Goal: Task Accomplishment & Management: Use online tool/utility

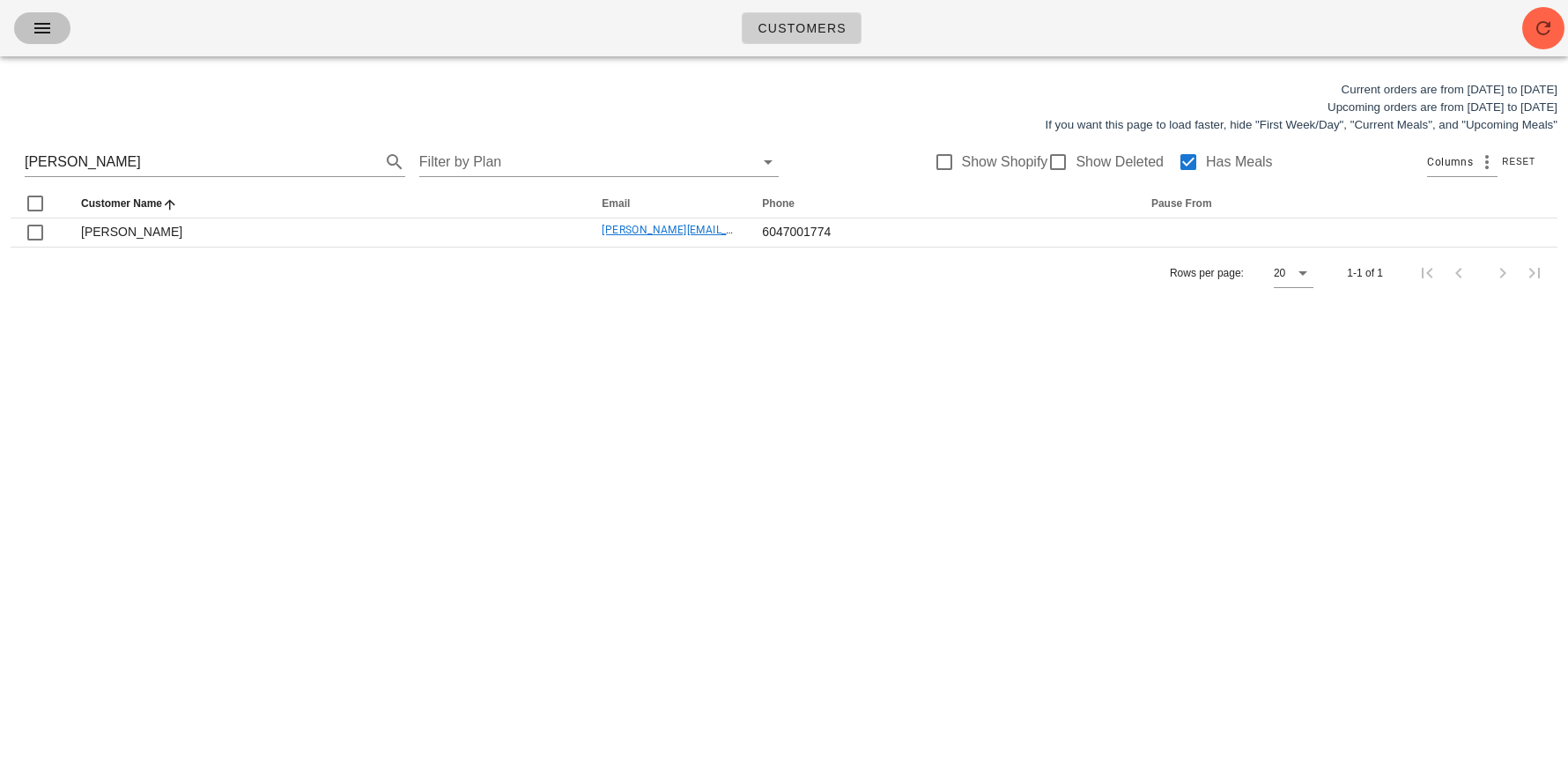
click at [43, 28] on icon "button" at bounding box center [43, 28] width 21 height 21
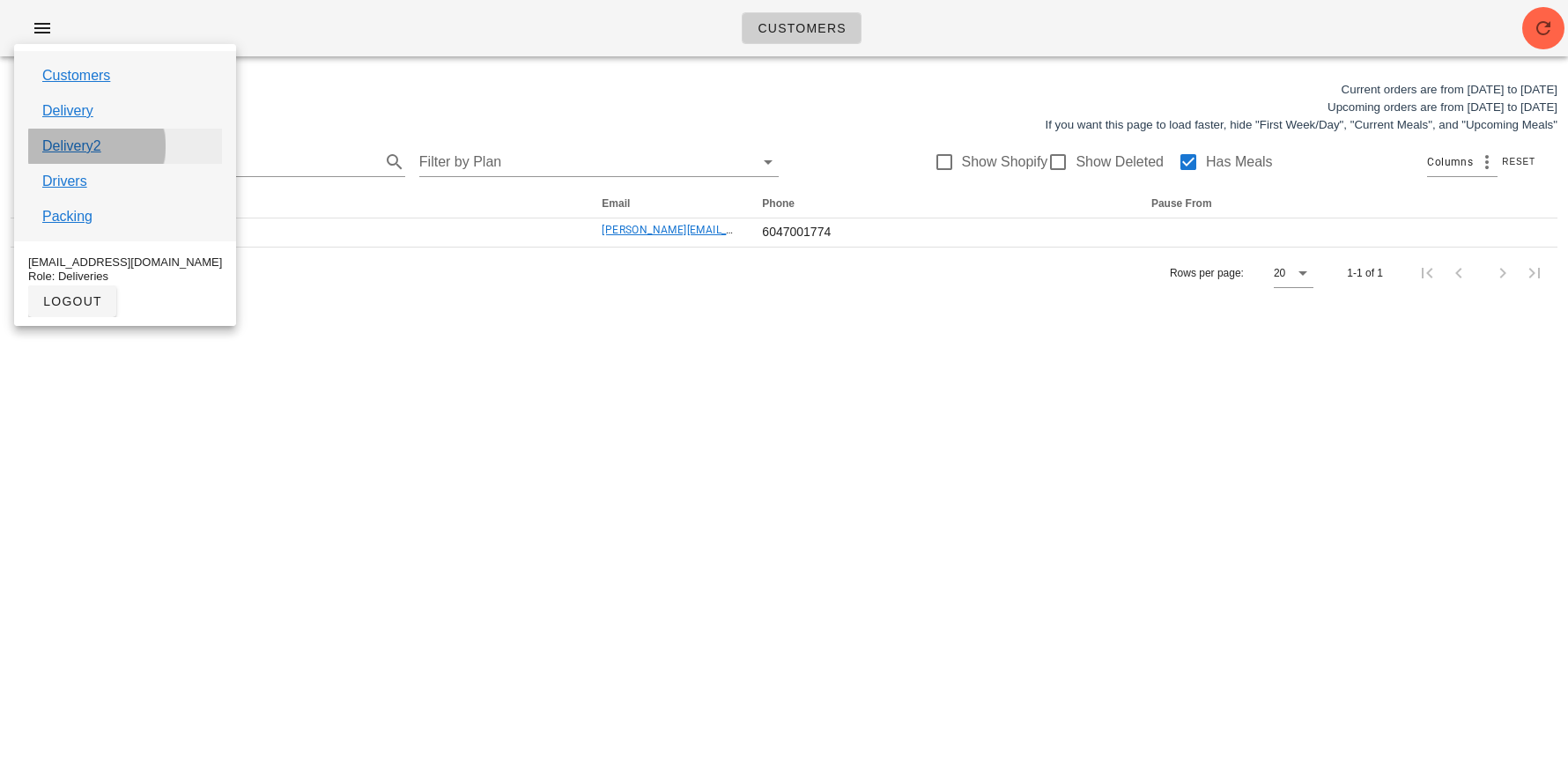
click at [86, 143] on link "Delivery2" at bounding box center [72, 147] width 59 height 21
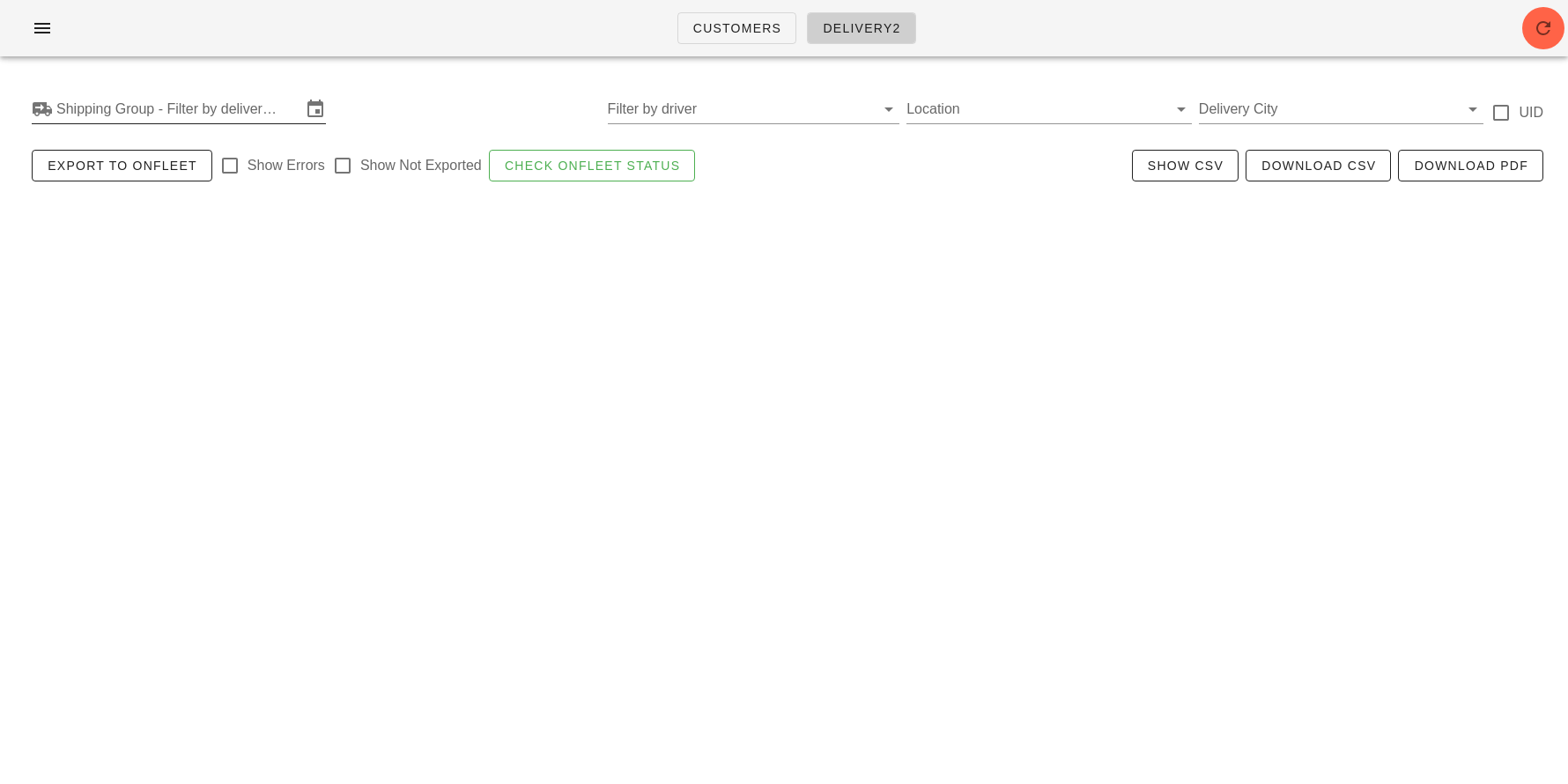
click at [119, 121] on input "Shipping Group - Filter by delivery logistics" at bounding box center [179, 109] width 245 height 28
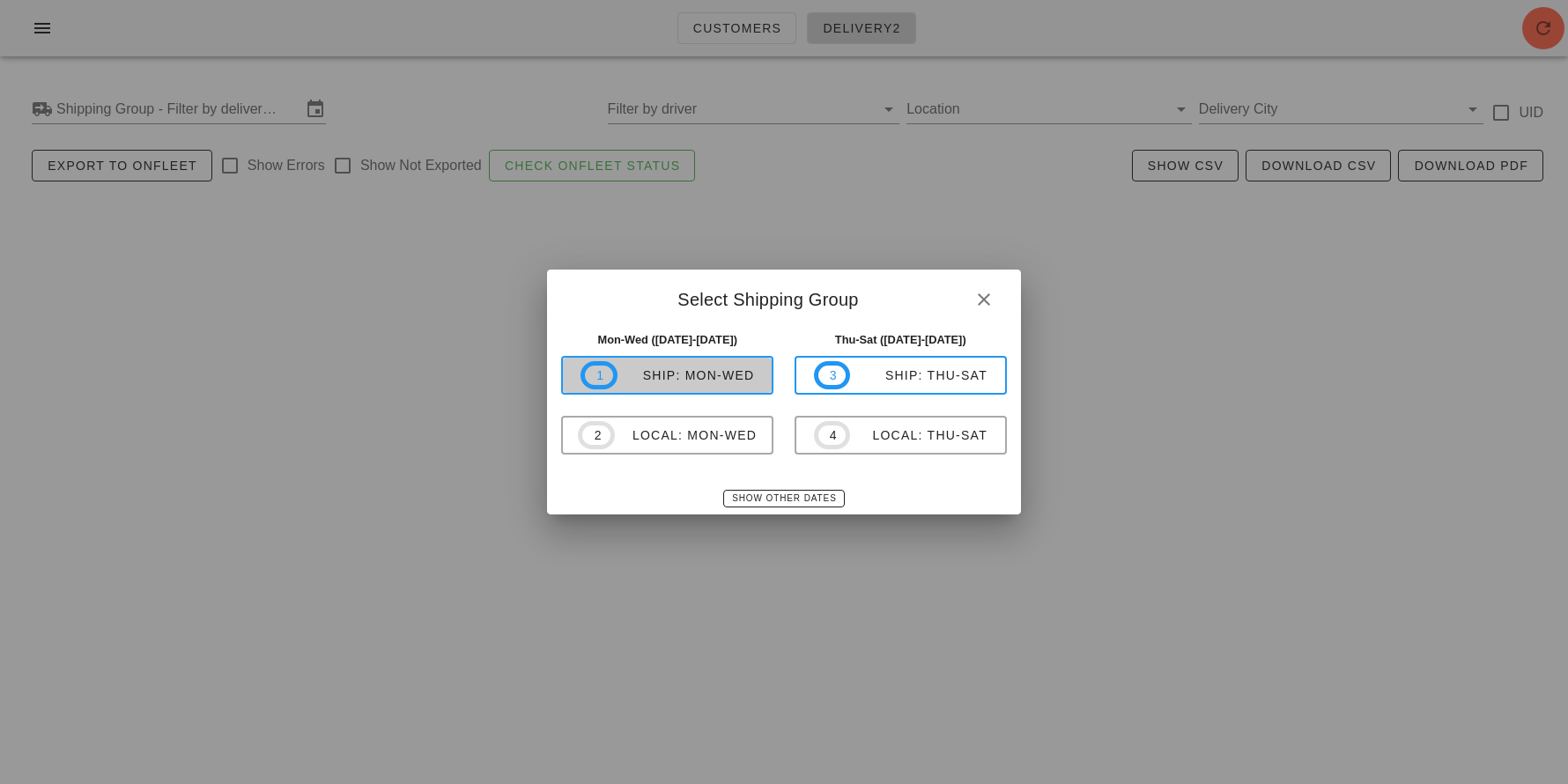
click at [678, 376] on div "ship: Mon-Wed" at bounding box center [686, 376] width 138 height 14
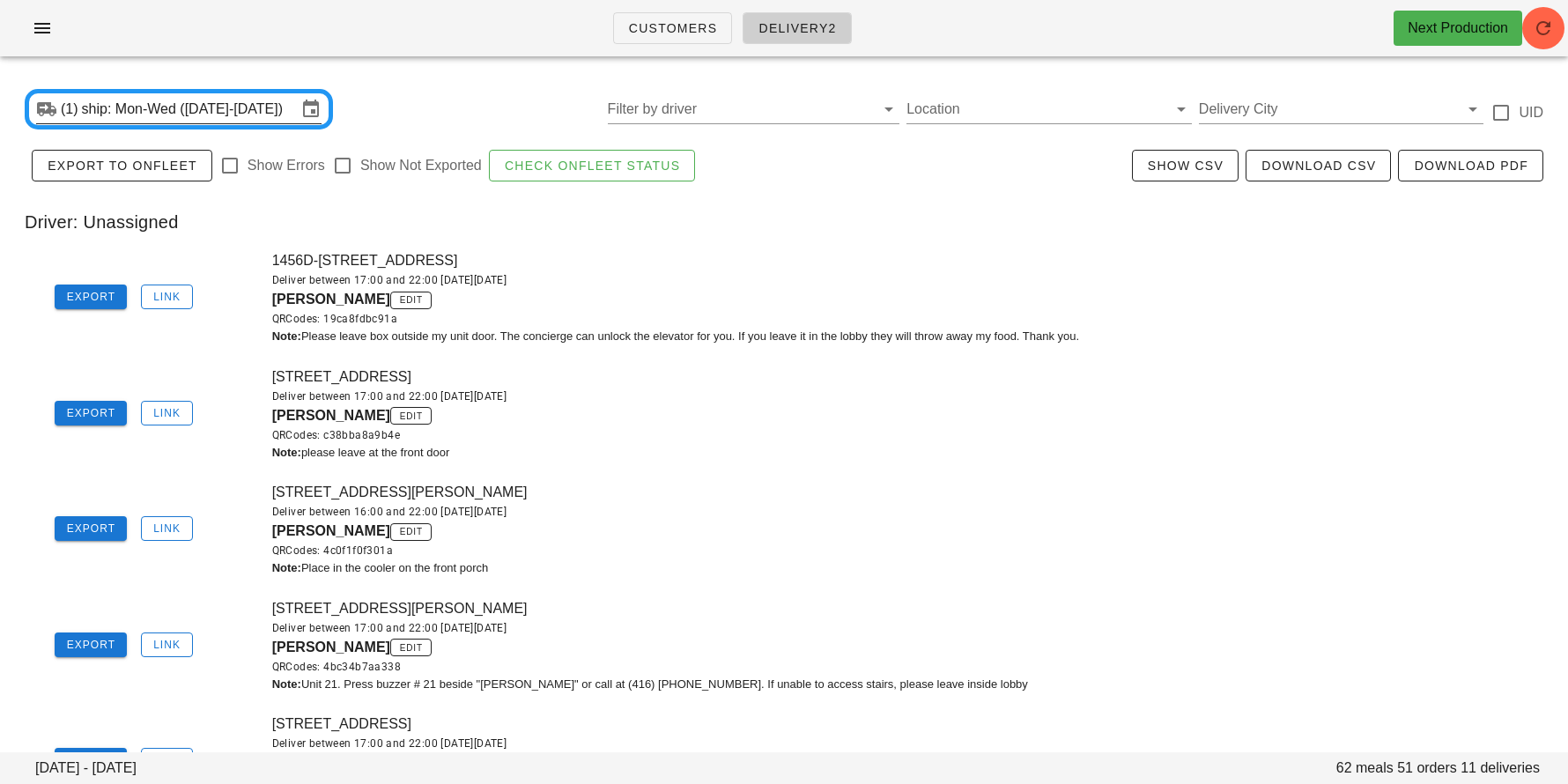
click at [165, 99] on input "ship: Mon-Wed ([DATE]-[DATE])" at bounding box center [189, 109] width 215 height 28
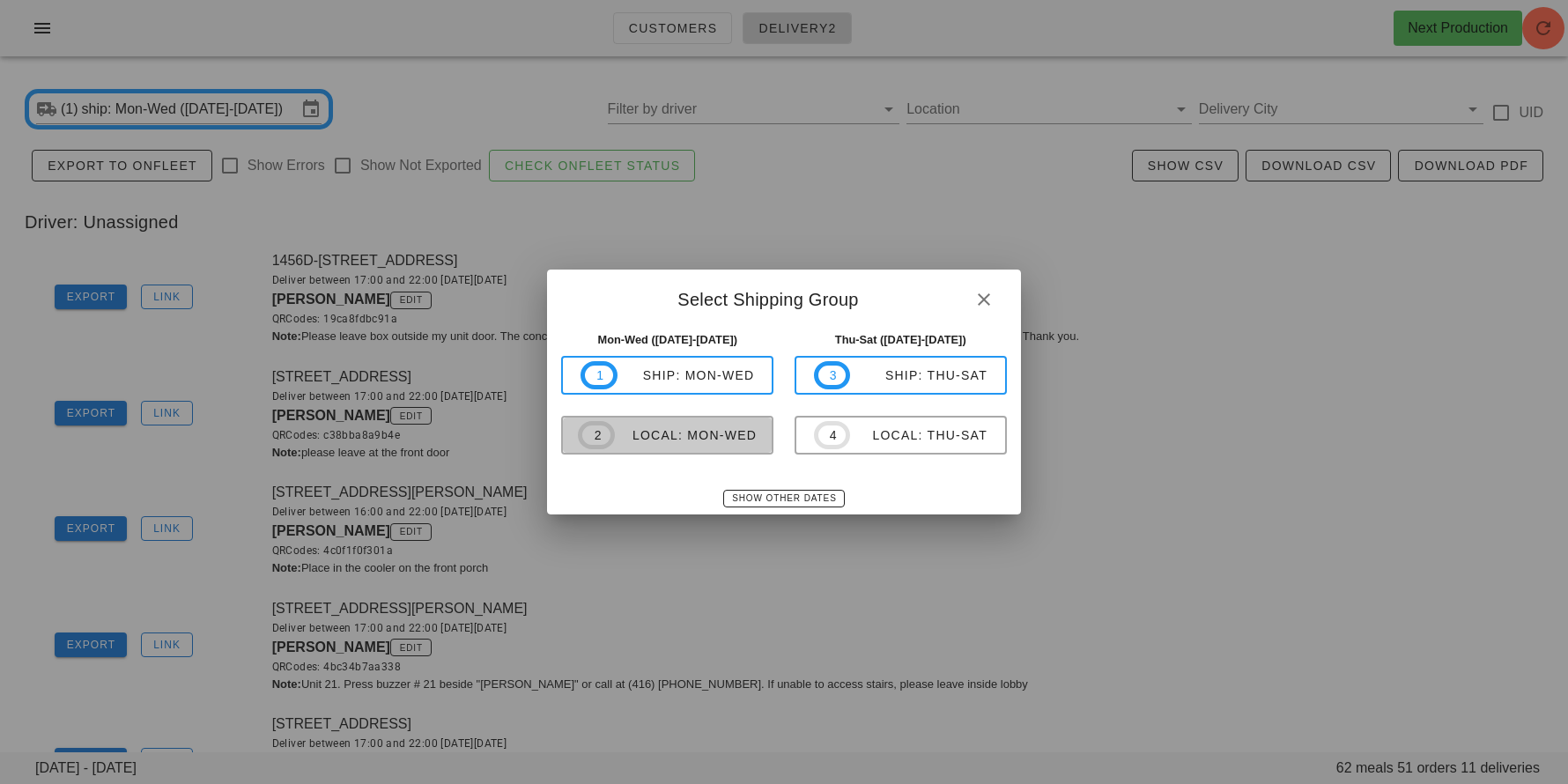
click at [626, 428] on div "local: Mon-Wed" at bounding box center [686, 435] width 142 height 14
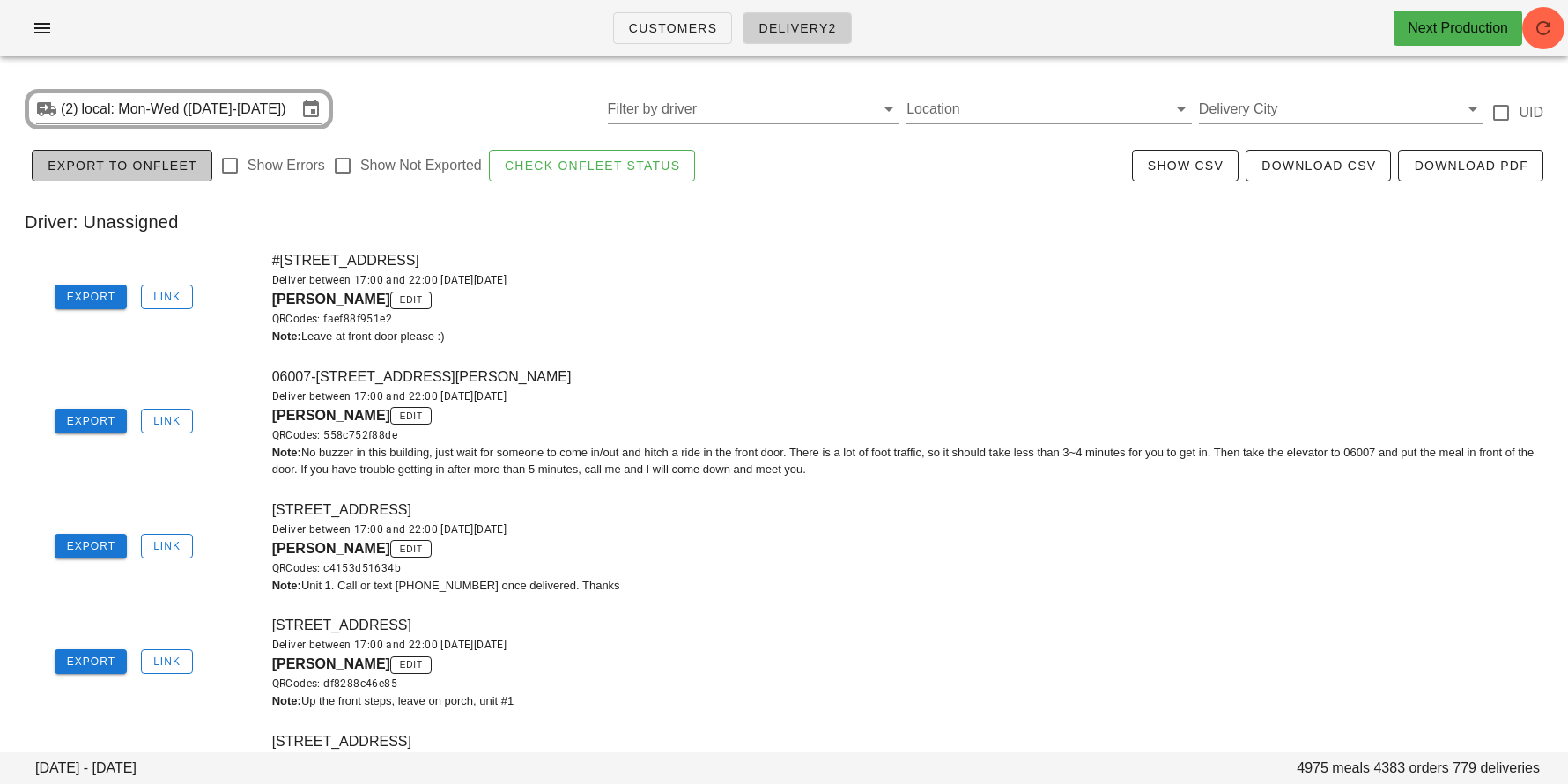
click at [147, 172] on span "Export to Onfleet" at bounding box center [123, 166] width 151 height 14
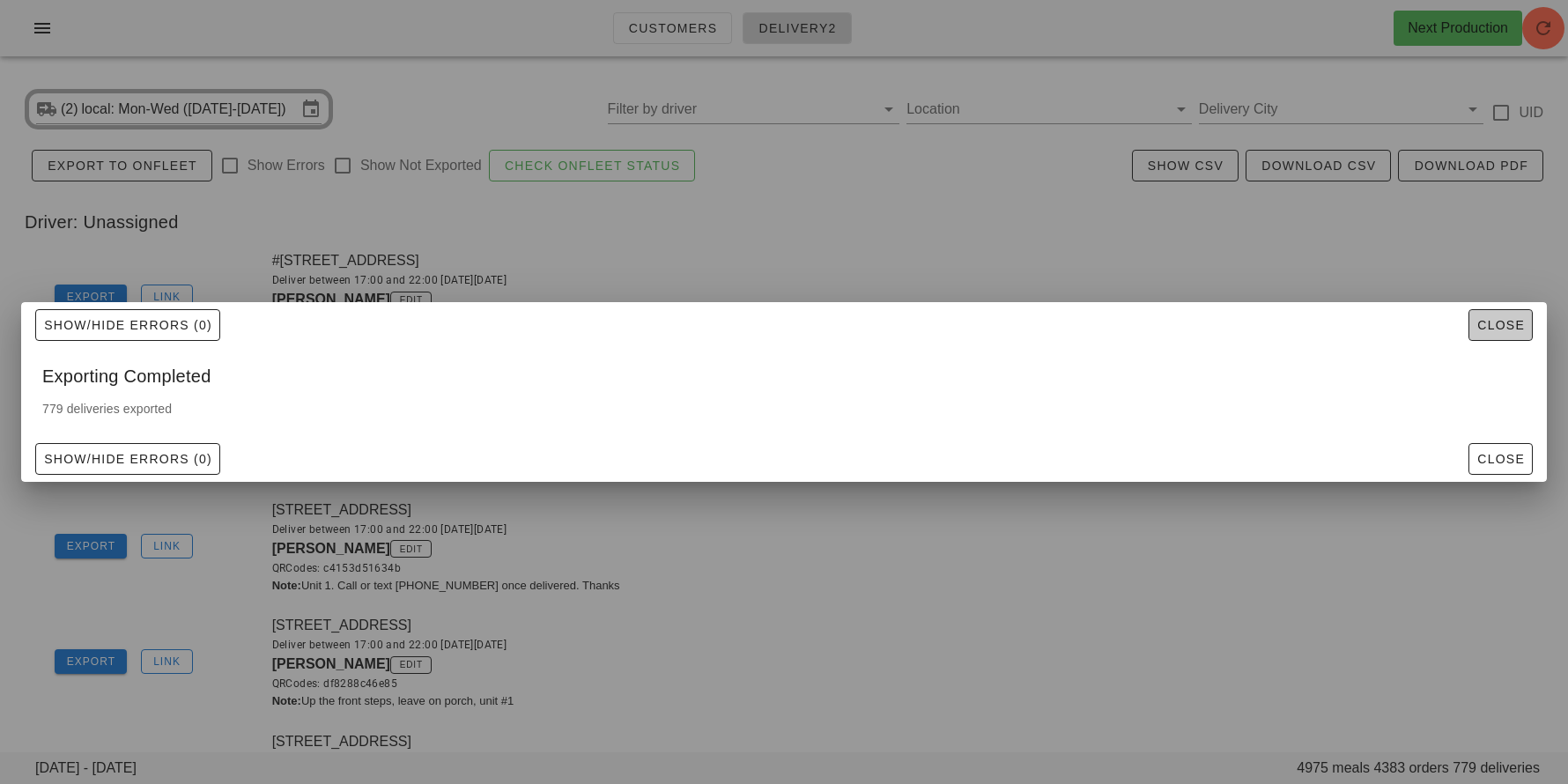
click at [1500, 326] on span "Close" at bounding box center [1500, 325] width 49 height 14
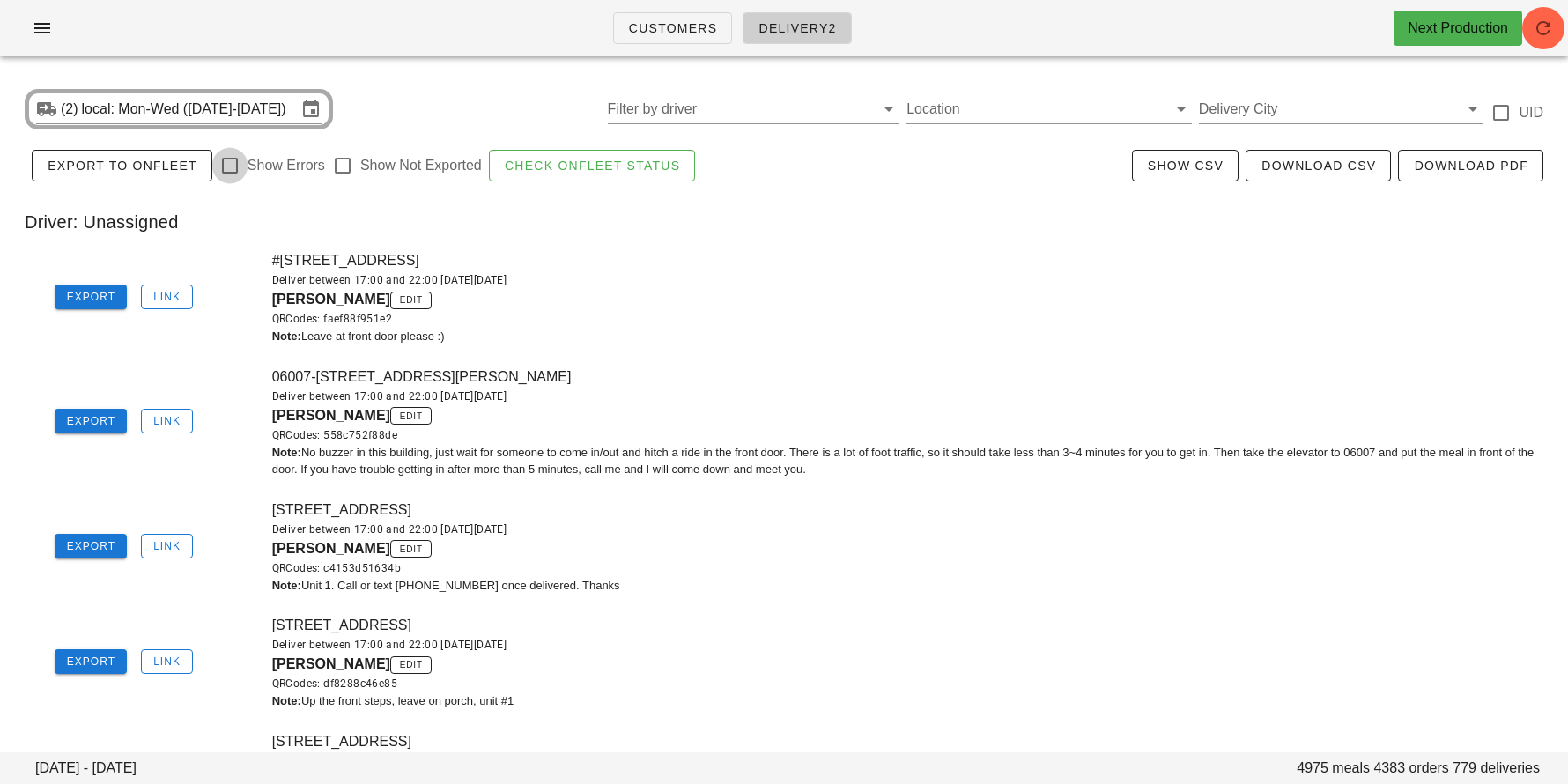
click at [227, 165] on div at bounding box center [230, 166] width 30 height 30
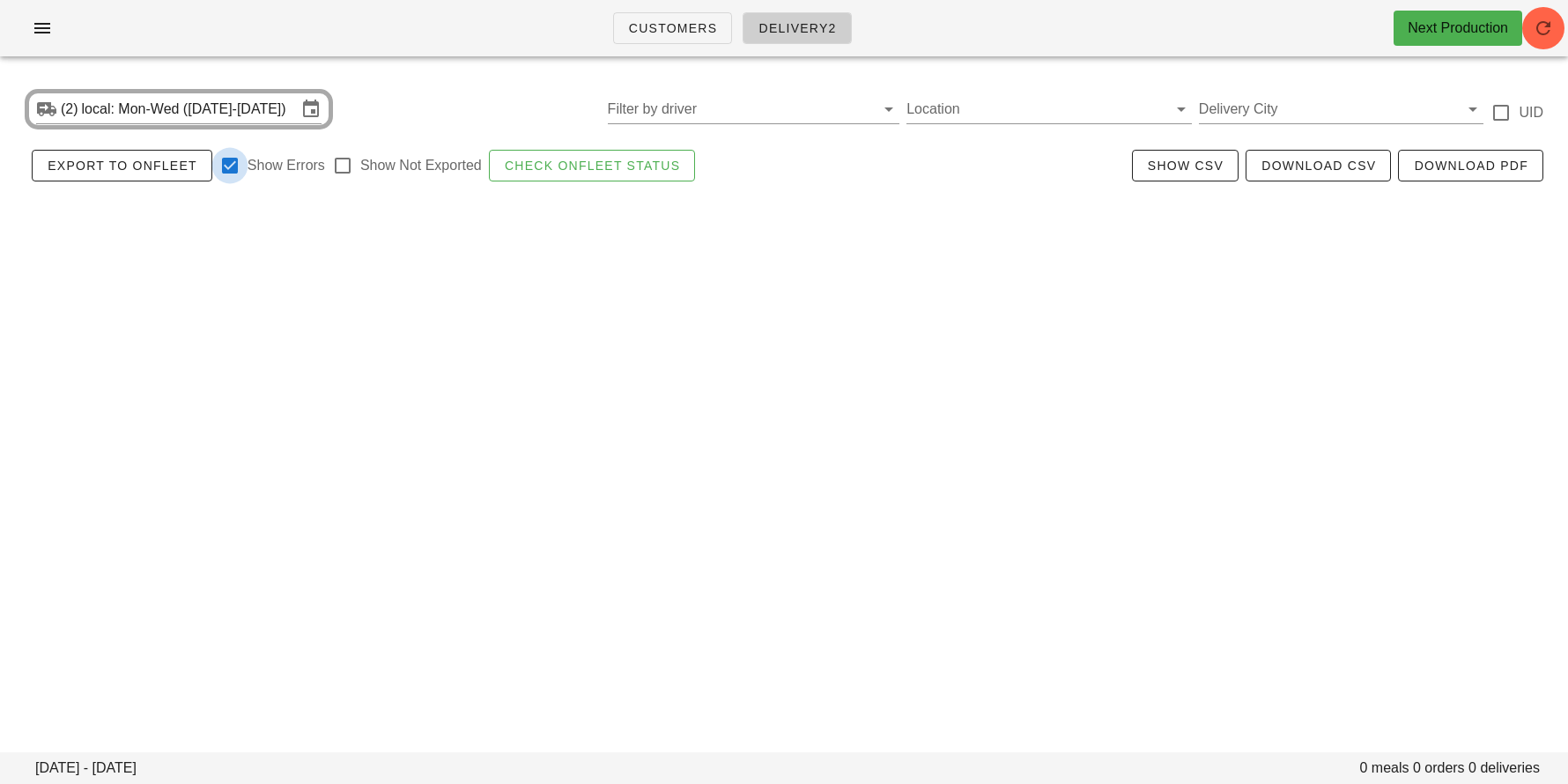
click at [227, 165] on div at bounding box center [230, 166] width 30 height 30
click at [227, 166] on div at bounding box center [230, 166] width 30 height 30
click at [231, 175] on div at bounding box center [230, 166] width 30 height 30
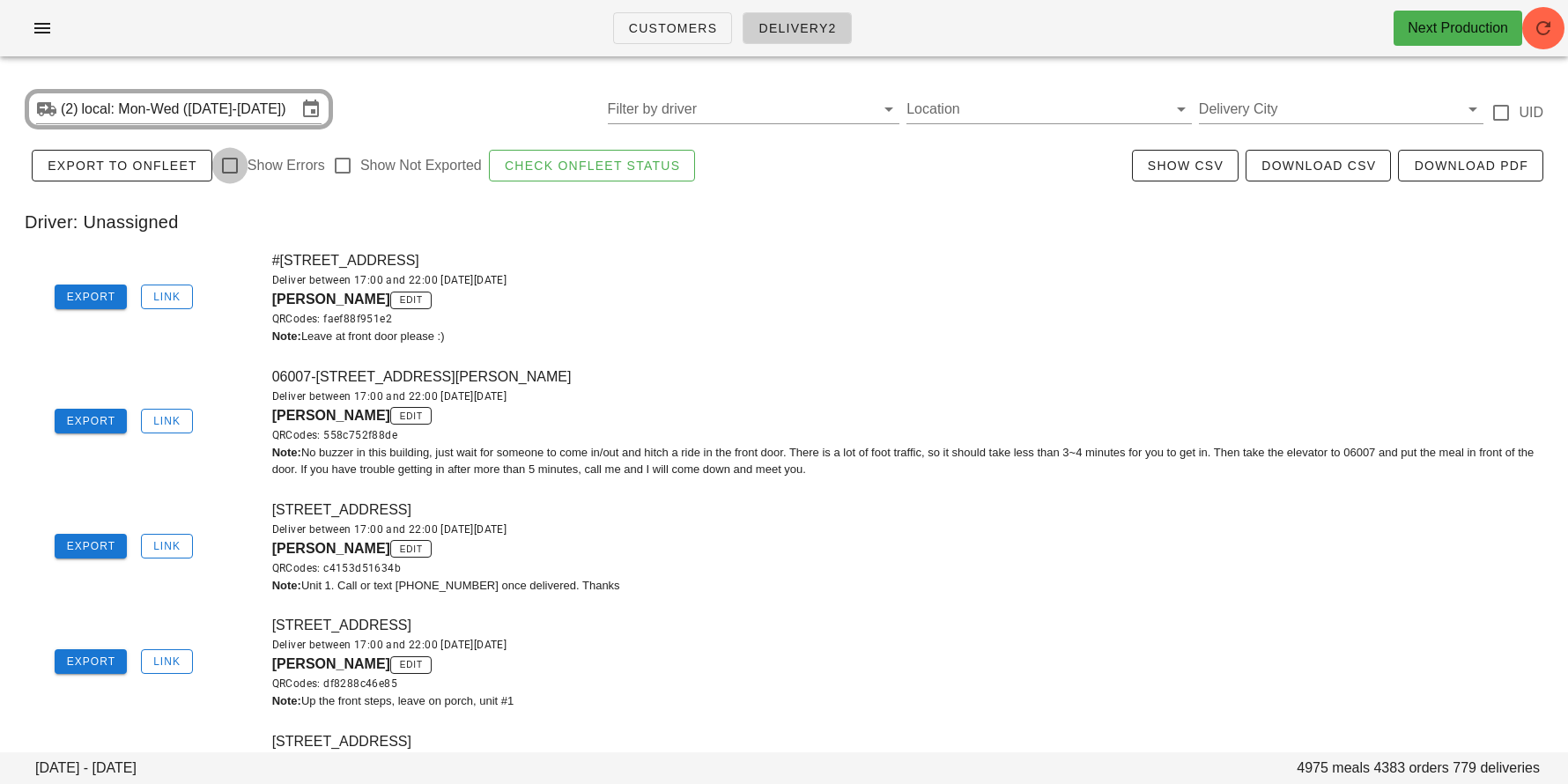
checkbox input "false"
